Goal: Information Seeking & Learning: Learn about a topic

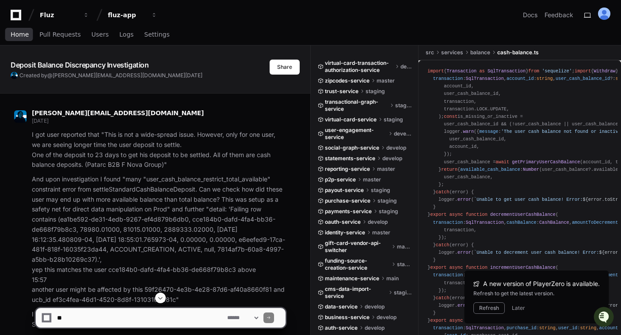
click at [22, 32] on span "Home" at bounding box center [20, 34] width 18 height 5
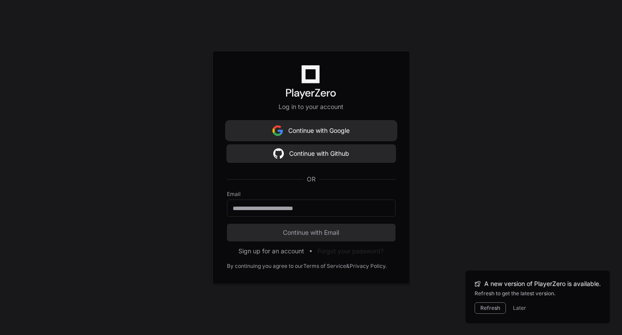
click at [311, 131] on button "Continue with Google" at bounding box center [311, 131] width 169 height 18
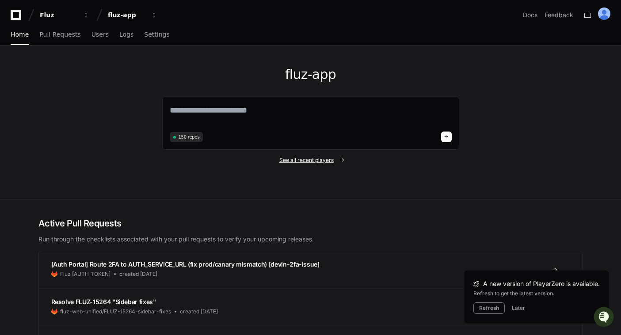
click at [319, 162] on span "See all recent players" at bounding box center [306, 160] width 54 height 7
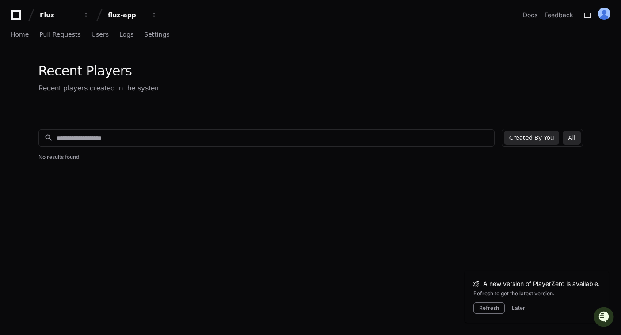
click at [573, 142] on button "All" at bounding box center [571, 138] width 18 height 14
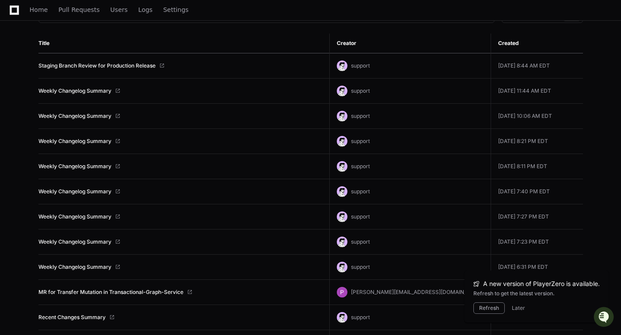
scroll to position [123, 0]
click at [76, 92] on link "Weekly Changelog Summary" at bounding box center [74, 91] width 73 height 7
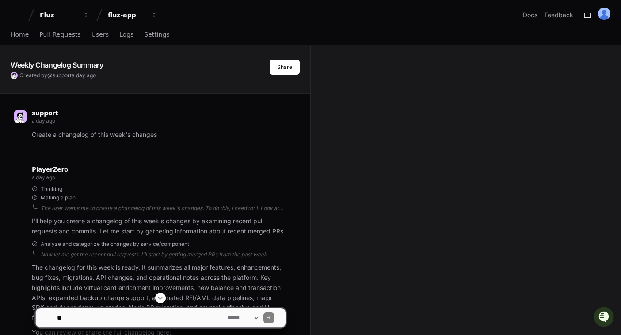
scroll to position [144, 0]
